Goal: Transaction & Acquisition: Obtain resource

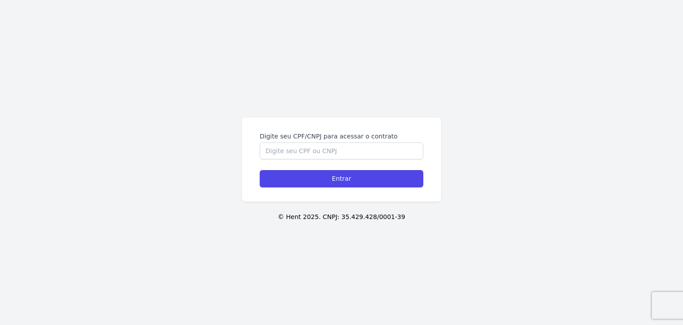
drag, startPoint x: 333, startPoint y: 140, endPoint x: 334, endPoint y: 145, distance: 4.8
click at [334, 141] on div "Digite seu CPF/CNPJ para acessar o contrato" at bounding box center [342, 146] width 164 height 28
click at [338, 151] on input "Digite seu CPF/CNPJ para acessar o contrato" at bounding box center [342, 150] width 164 height 17
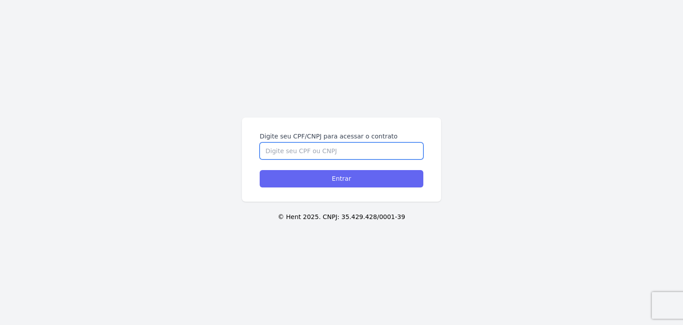
paste input "457.127.498-07"
type input "457.127.498-07"
click at [344, 173] on input "Entrar" at bounding box center [342, 178] width 164 height 17
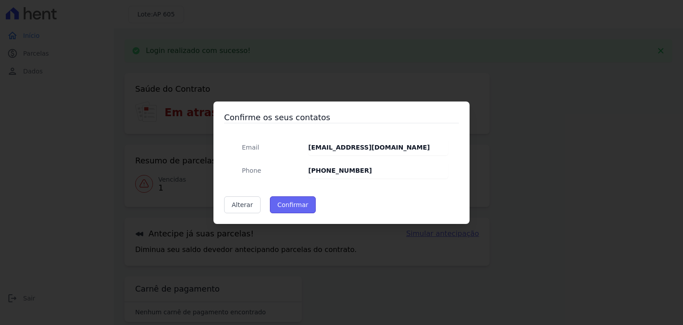
click at [297, 199] on button "Confirmar" at bounding box center [293, 204] width 46 height 17
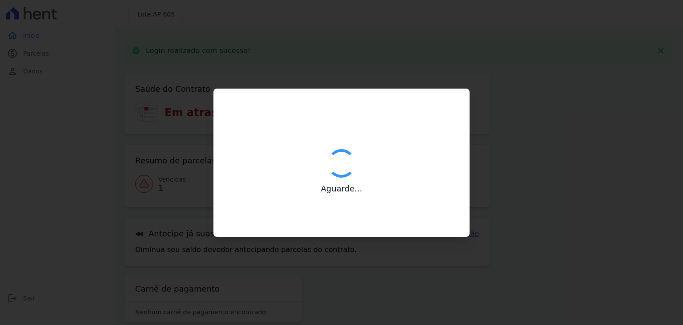
type input "Contatos confirmados com sucesso."
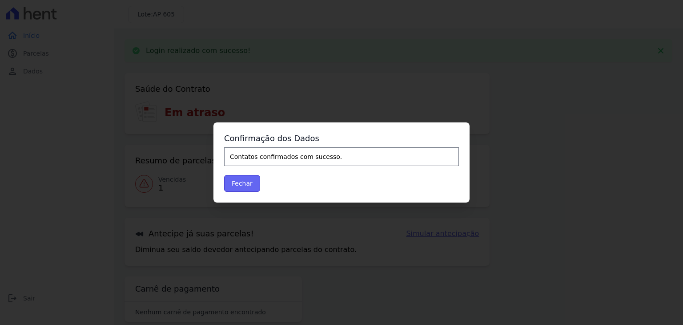
click at [251, 189] on button "Fechar" at bounding box center [242, 183] width 36 height 17
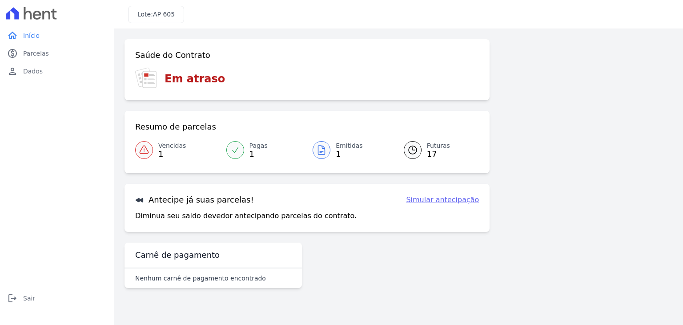
click at [170, 150] on span "1" at bounding box center [172, 153] width 28 height 7
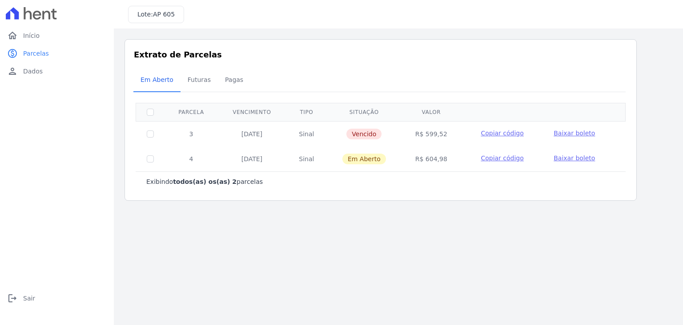
click at [511, 134] on span "Copiar código" at bounding box center [502, 132] width 43 height 7
click at [16, 306] on link "logout Sair" at bounding box center [57, 298] width 107 height 18
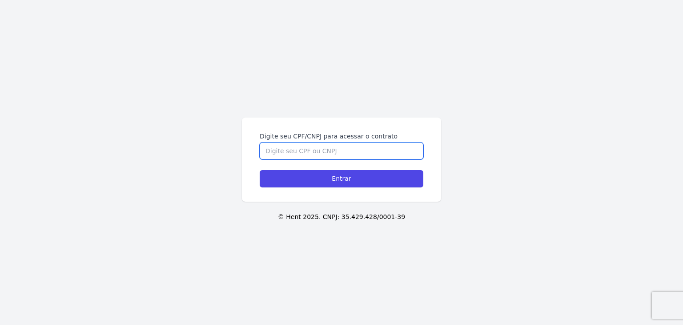
click at [366, 150] on input "Digite seu CPF/CNPJ para acessar o contrato" at bounding box center [342, 150] width 164 height 17
paste input "457.127.498-07"
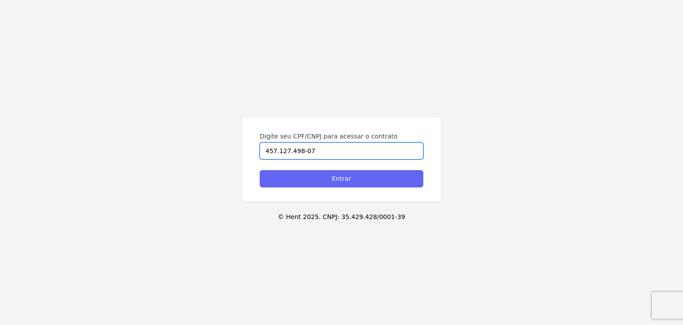
type input "457.127.498-07"
click at [358, 173] on input "Entrar" at bounding box center [342, 178] width 164 height 17
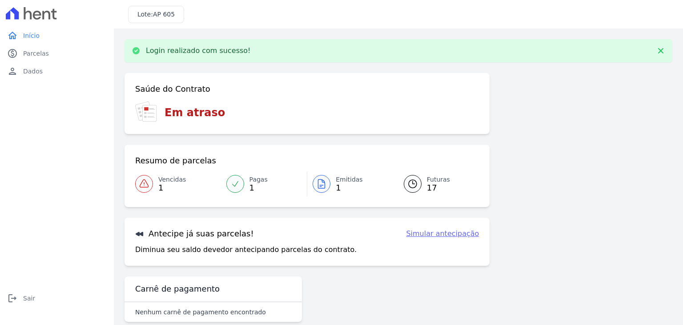
click at [157, 187] on link "Vencidas 1" at bounding box center [178, 183] width 86 height 25
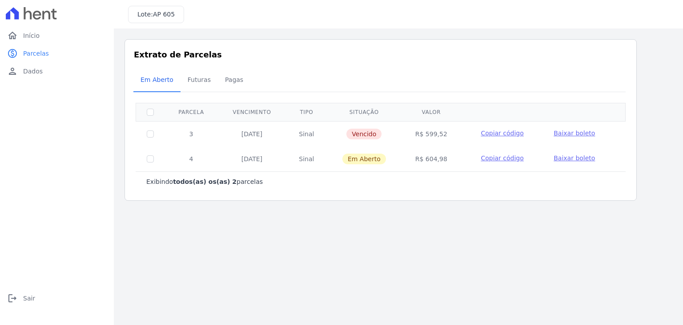
click at [563, 130] on span "Baixar boleto" at bounding box center [574, 132] width 41 height 7
drag, startPoint x: 25, startPoint y: 299, endPoint x: 95, endPoint y: 246, distance: 87.6
click at [26, 299] on span "Sair" at bounding box center [29, 298] width 12 height 9
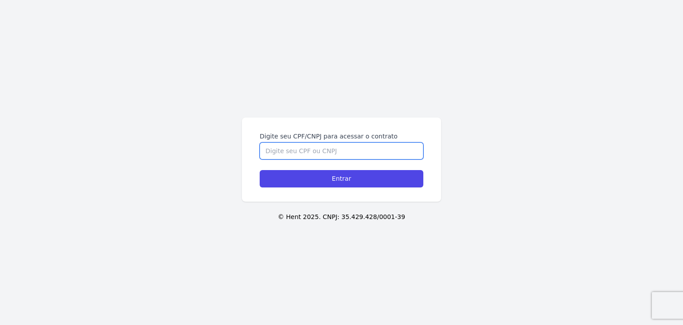
click at [297, 148] on input "Digite seu CPF/CNPJ para acessar o contrato" at bounding box center [342, 150] width 164 height 17
paste input "436.899.028-51"
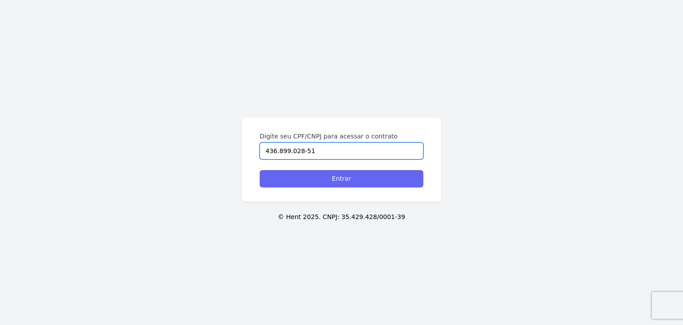
type input "436.899.028-51"
click at [326, 175] on input "Entrar" at bounding box center [342, 178] width 164 height 17
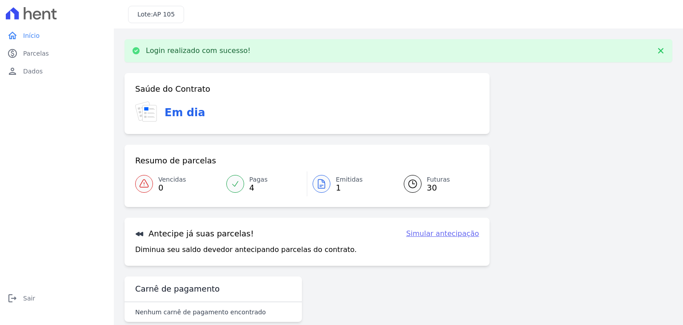
click at [340, 184] on div "Emitidas 1" at bounding box center [349, 184] width 27 height 18
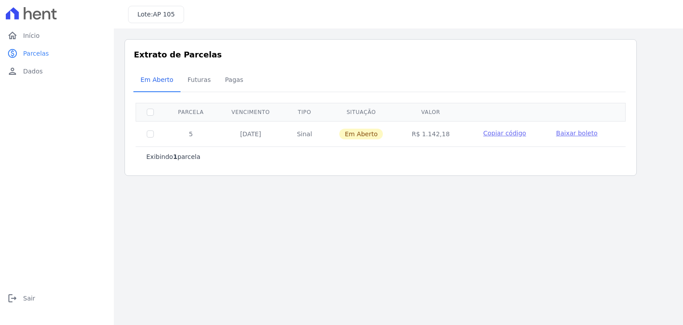
click at [562, 132] on span "Baixar boleto" at bounding box center [576, 132] width 41 height 7
click at [28, 298] on span "Sair" at bounding box center [29, 298] width 12 height 9
